Goal: Navigation & Orientation: Understand site structure

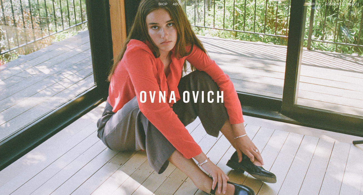
click at [196, 4] on link "Journal" at bounding box center [197, 4] width 15 height 4
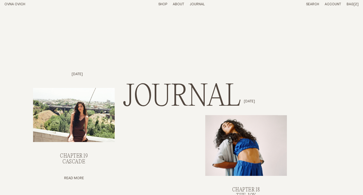
click at [180, 4] on p "About" at bounding box center [178, 4] width 11 height 5
click at [22, 5] on link "OVNA OVICH" at bounding box center [14, 4] width 21 height 4
